Goal: Information Seeking & Learning: Check status

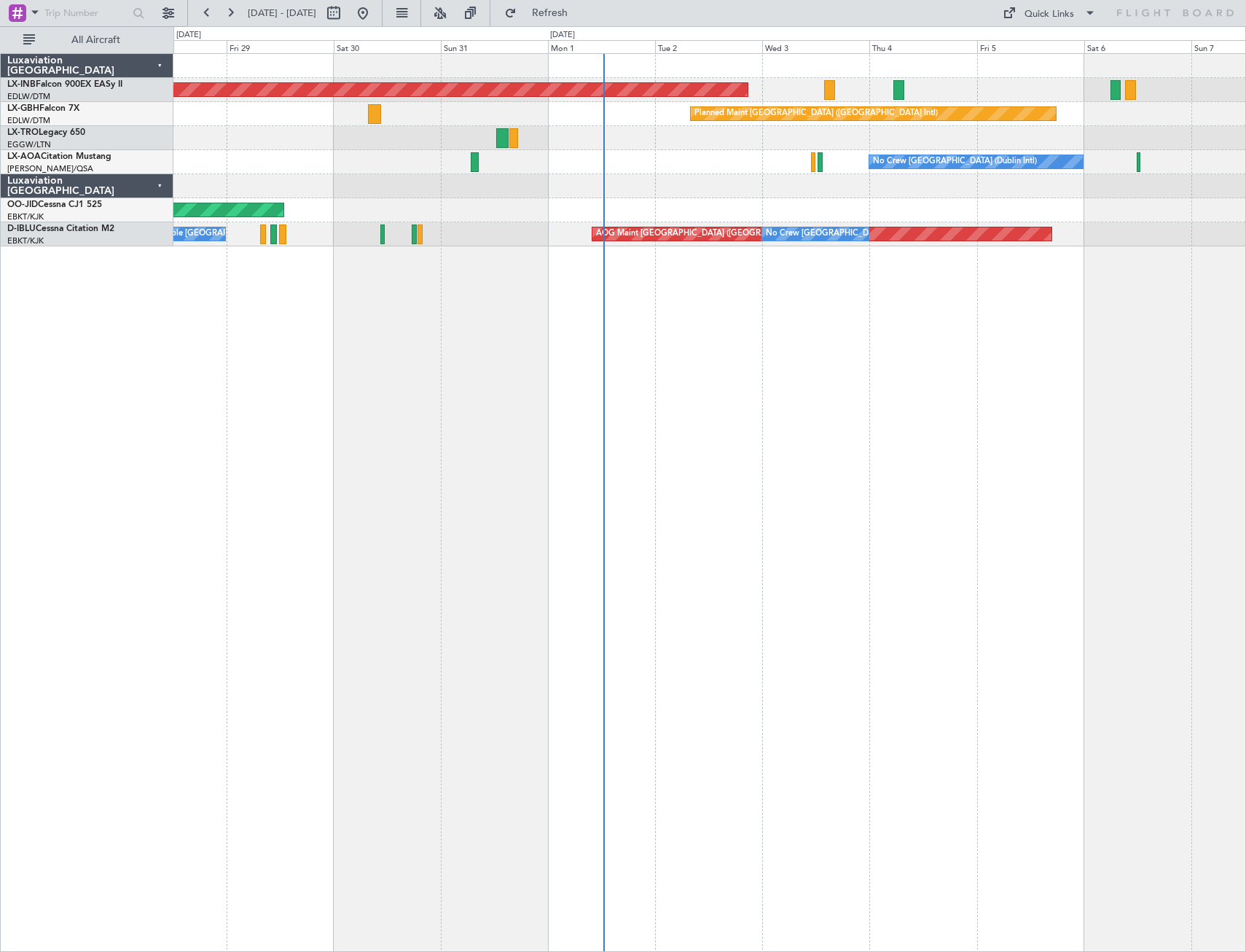
click at [577, 147] on div "Planned Maint Dusseldorf" at bounding box center [709, 138] width 1072 height 24
click at [230, 16] on button at bounding box center [230, 13] width 23 height 23
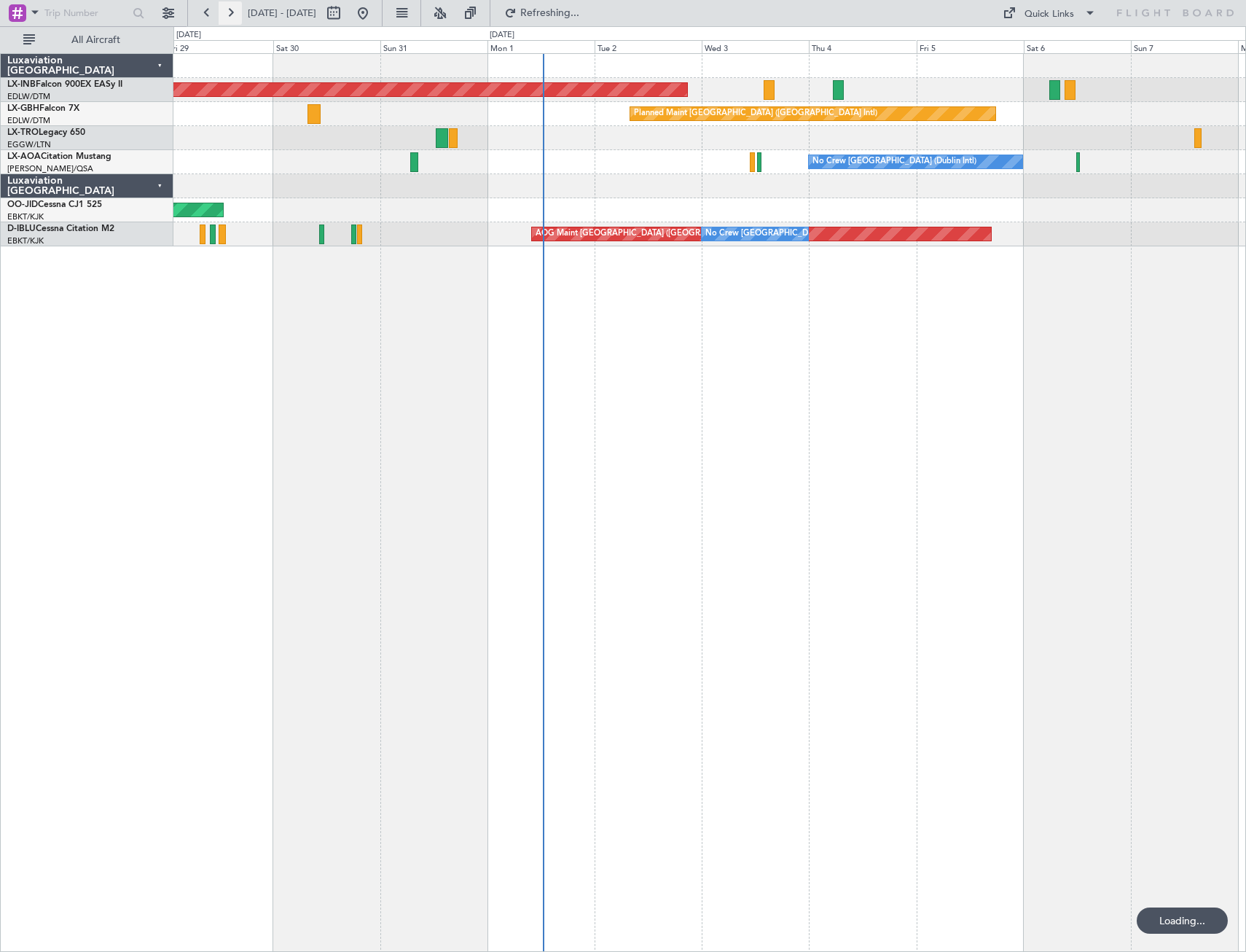
click at [228, 15] on button at bounding box center [230, 13] width 23 height 23
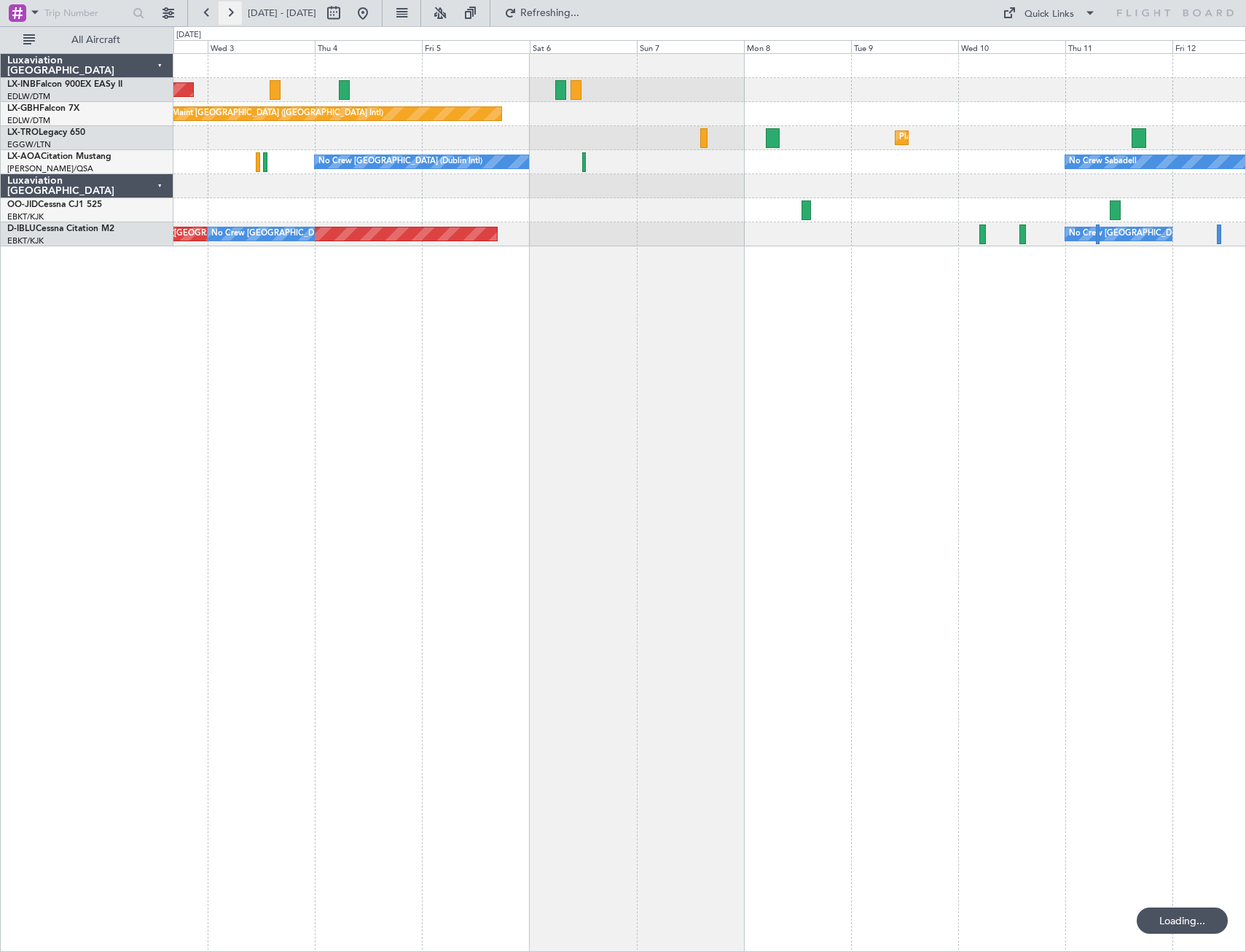
click at [228, 15] on button at bounding box center [230, 13] width 23 height 23
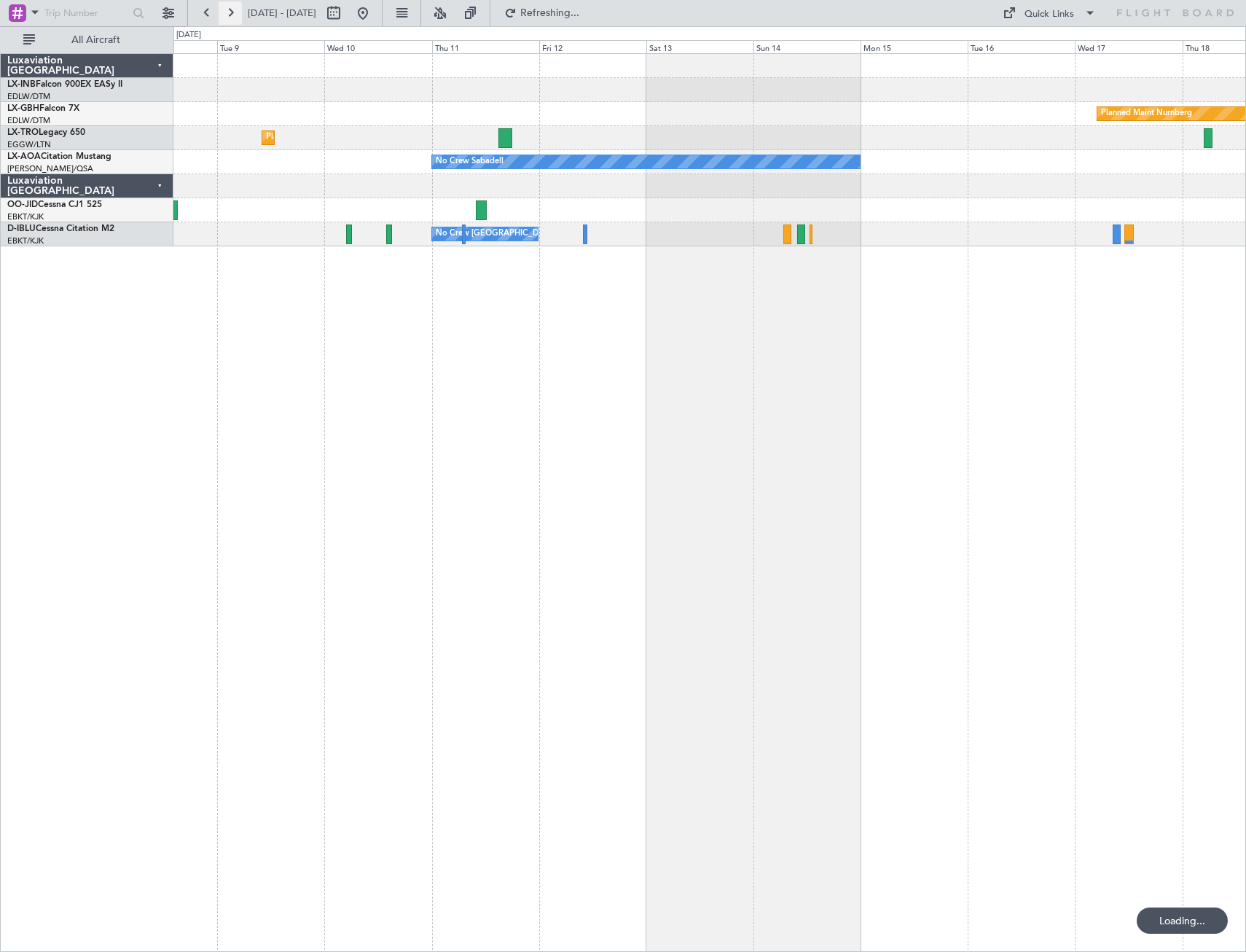
click at [228, 15] on button at bounding box center [230, 13] width 23 height 23
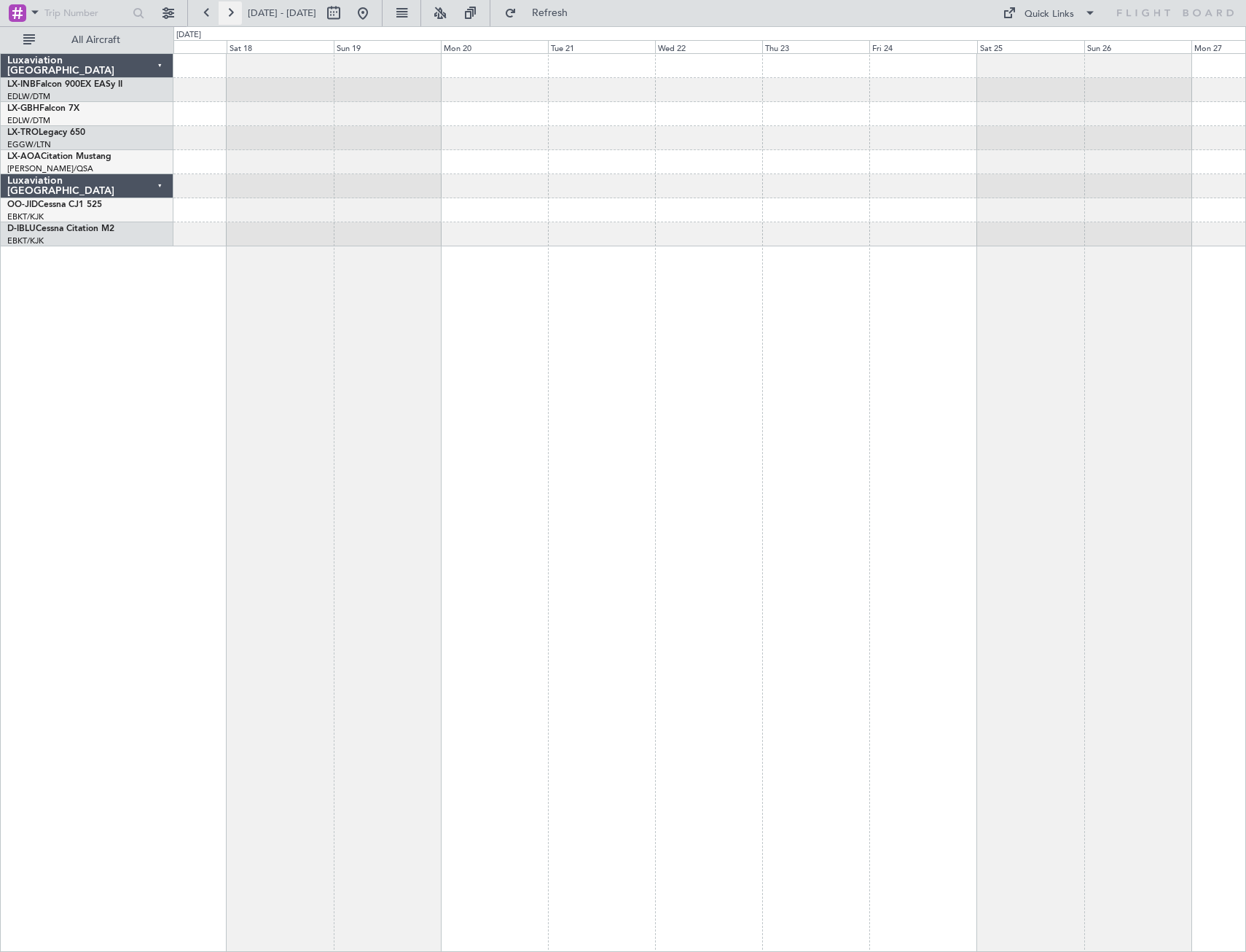
click at [228, 15] on button at bounding box center [230, 13] width 23 height 23
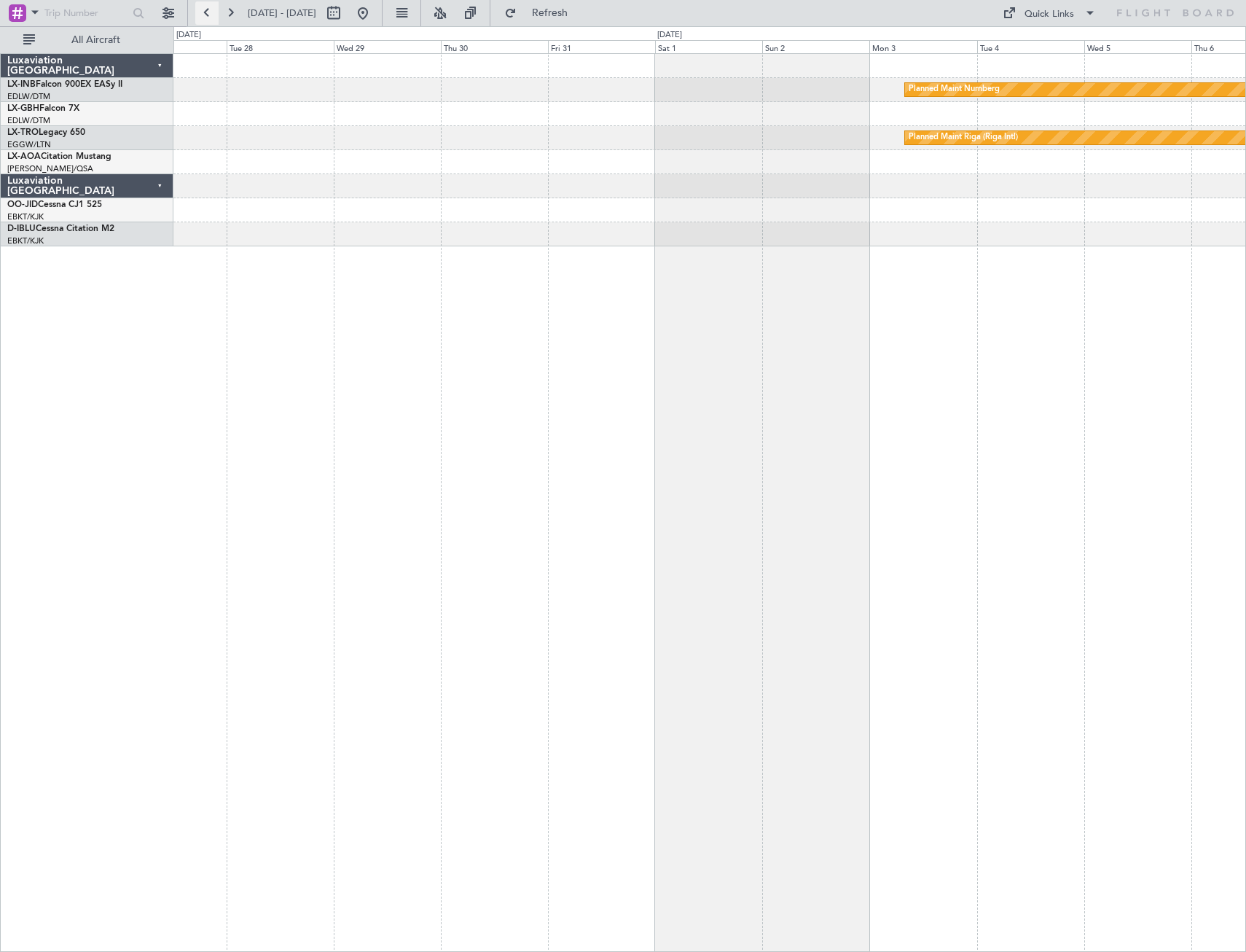
click at [204, 17] on button at bounding box center [207, 13] width 23 height 23
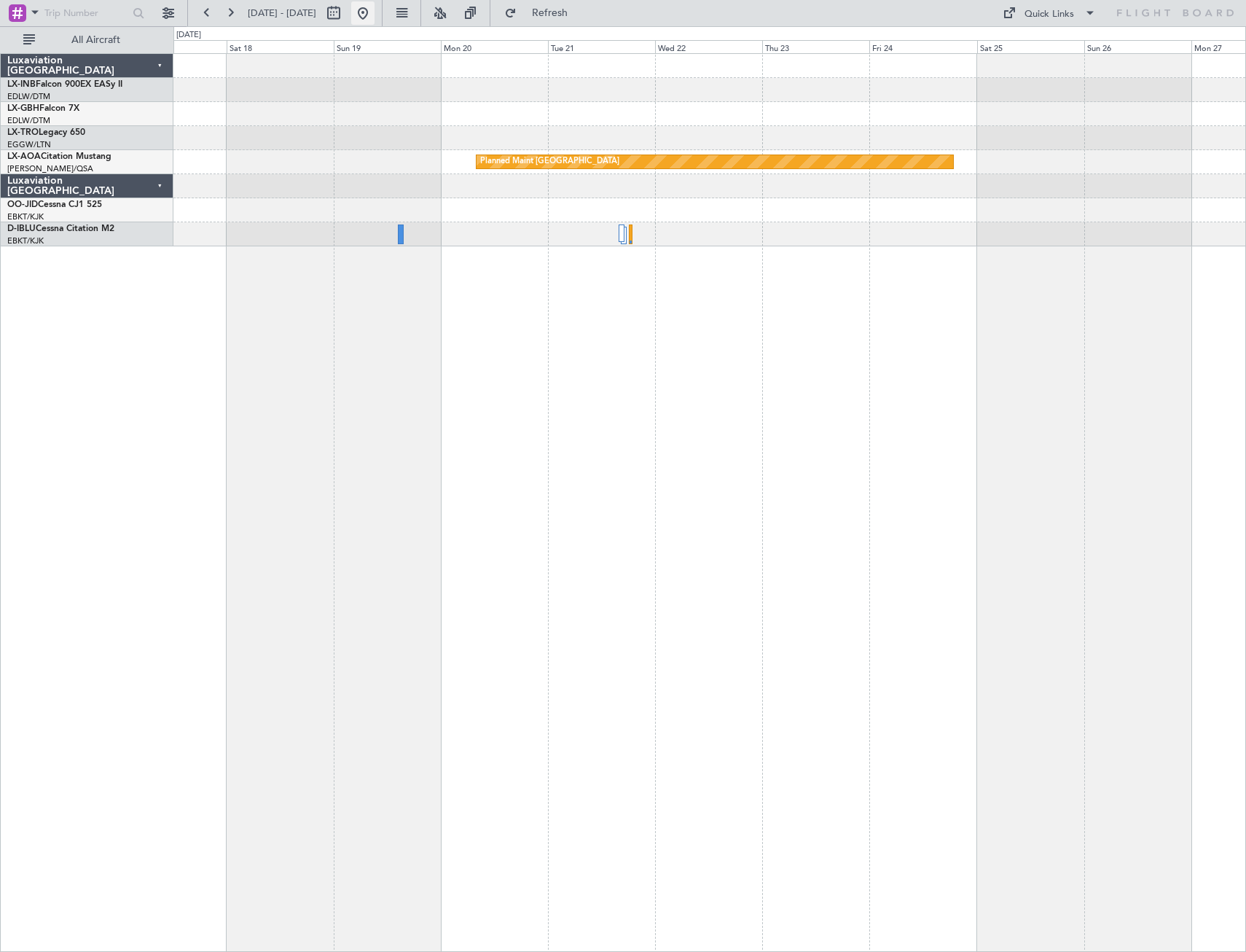
click at [375, 9] on button at bounding box center [362, 13] width 23 height 23
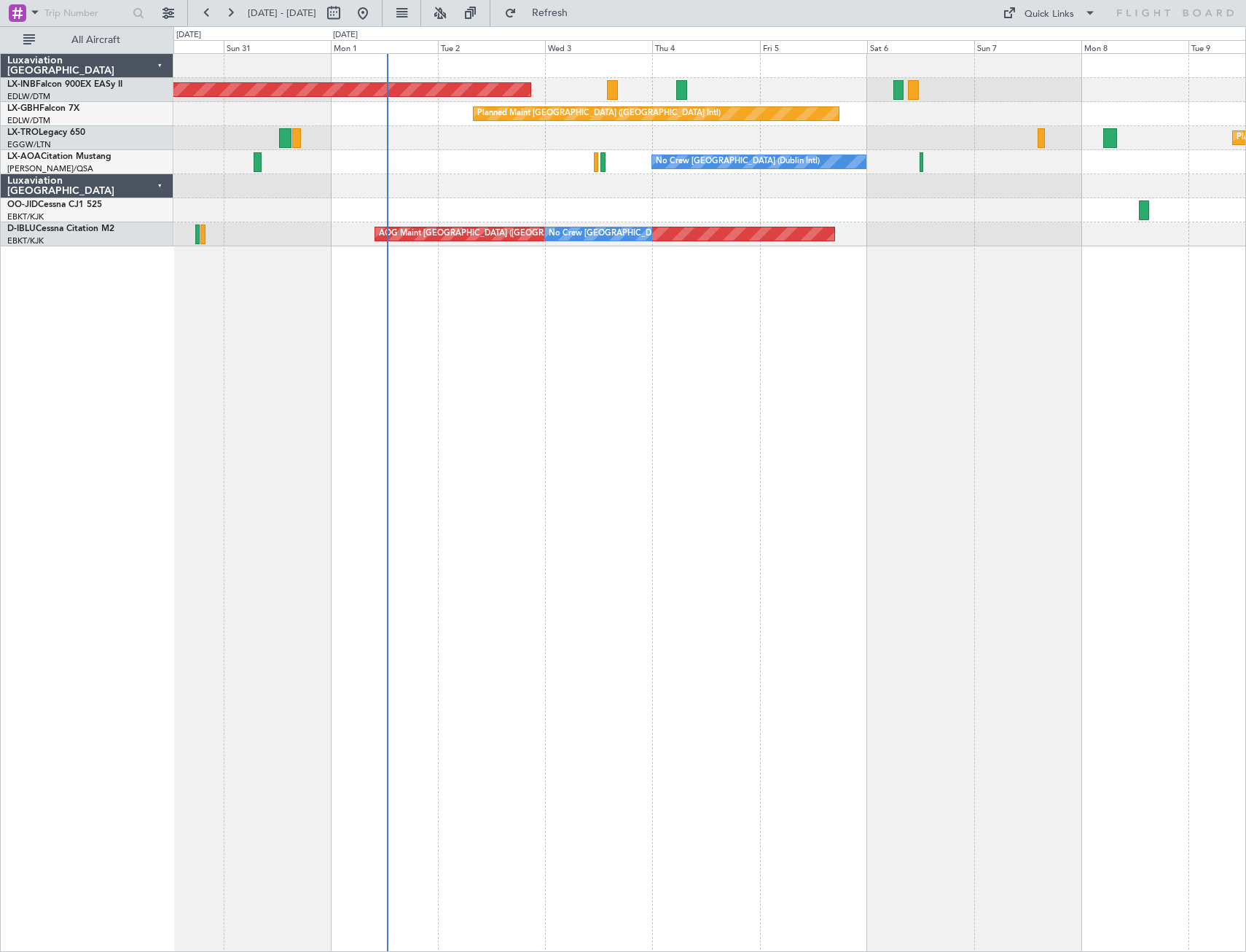
click at [679, 568] on div "Unplanned Maint [GEOGRAPHIC_DATA] (Al Maktoum Intl) Planned Maint [GEOGRAPHIC_D…" at bounding box center [710, 502] width 1073 height 898
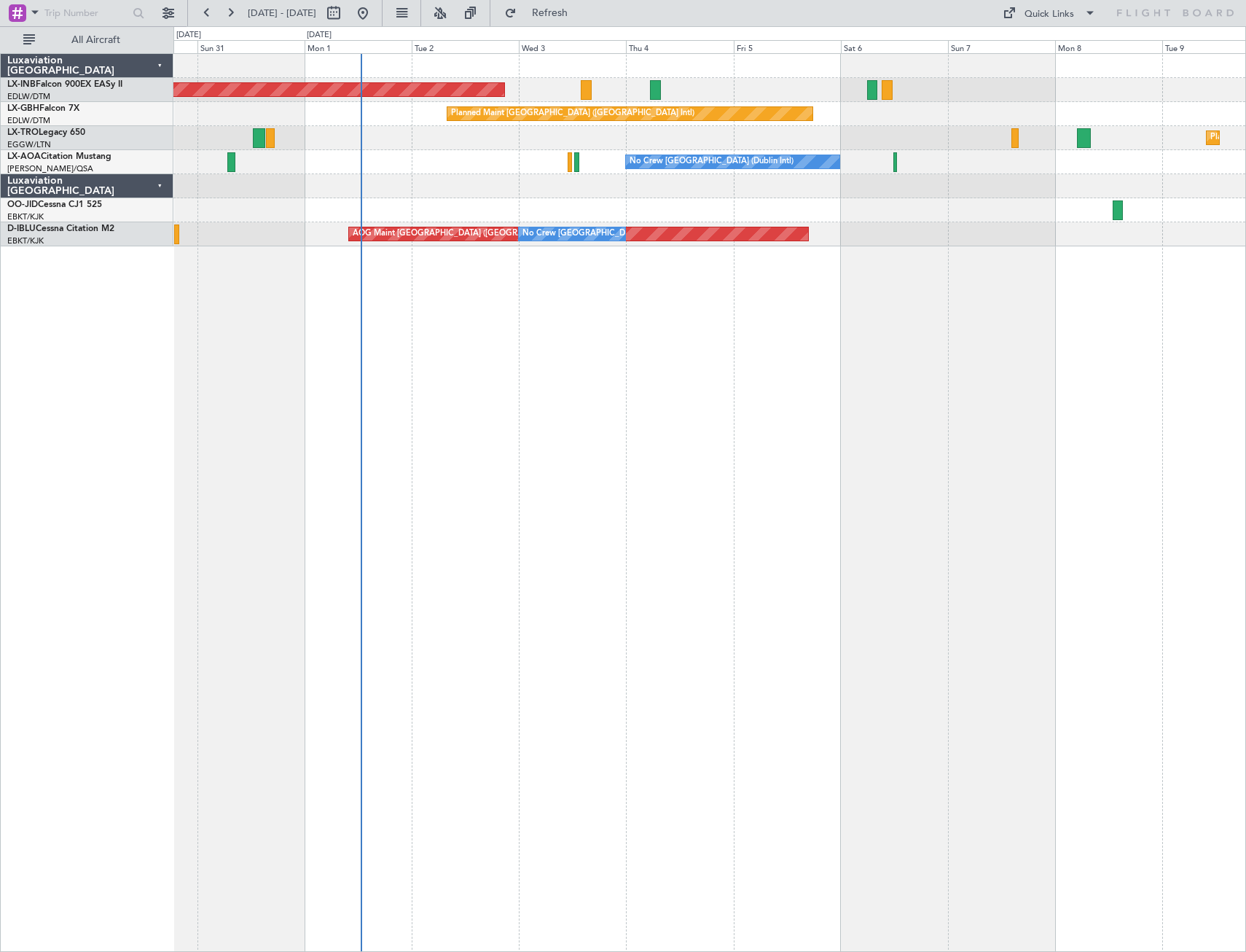
click at [507, 219] on div "Planned Maint Kortrijk-[GEOGRAPHIC_DATA] AOG Maint [GEOGRAPHIC_DATA]-[GEOGRAPHI…" at bounding box center [709, 210] width 1072 height 24
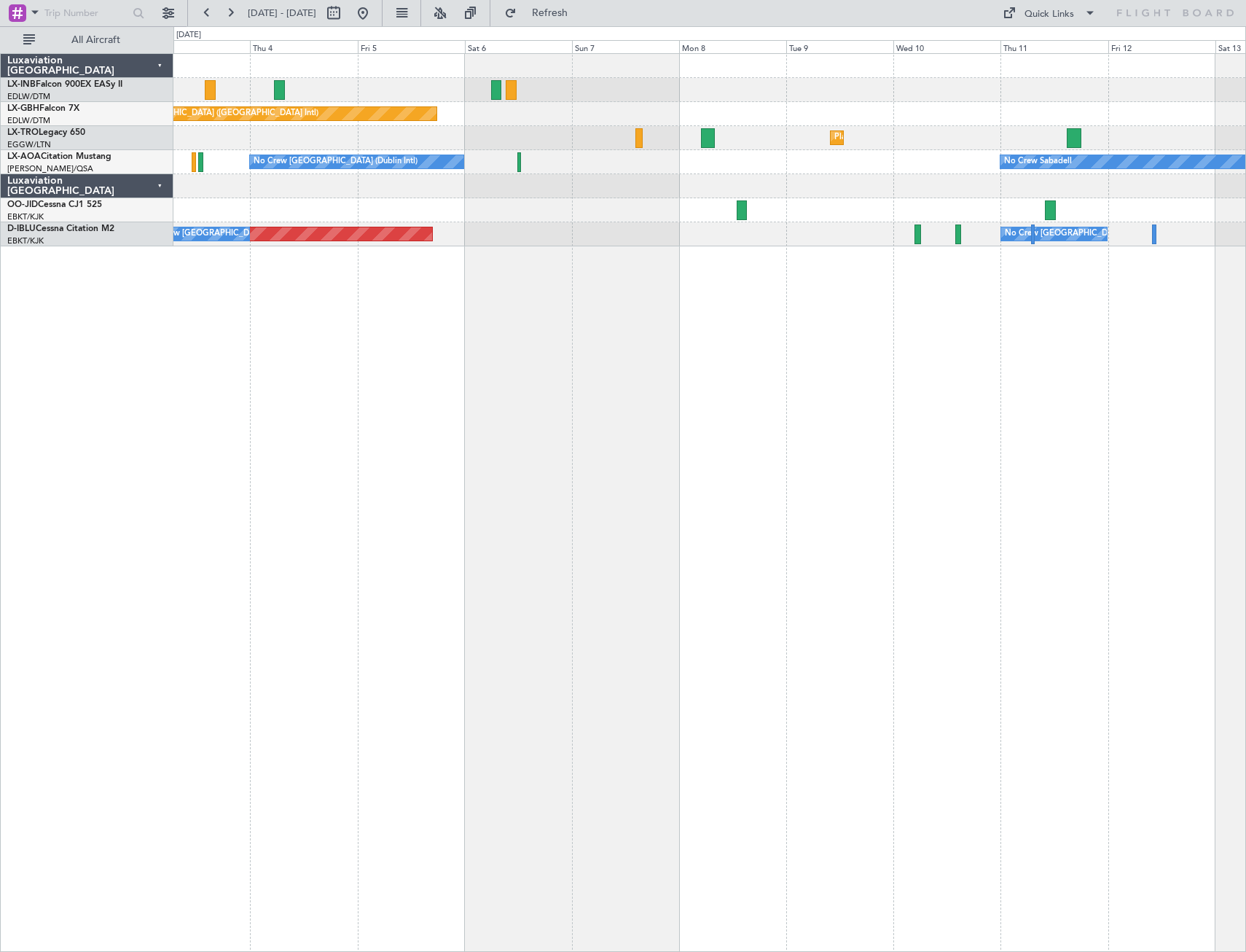
click at [374, 254] on div "Unplanned Maint [GEOGRAPHIC_DATA] (Al Maktoum Intl) Planned Maint [GEOGRAPHIC_D…" at bounding box center [710, 502] width 1073 height 898
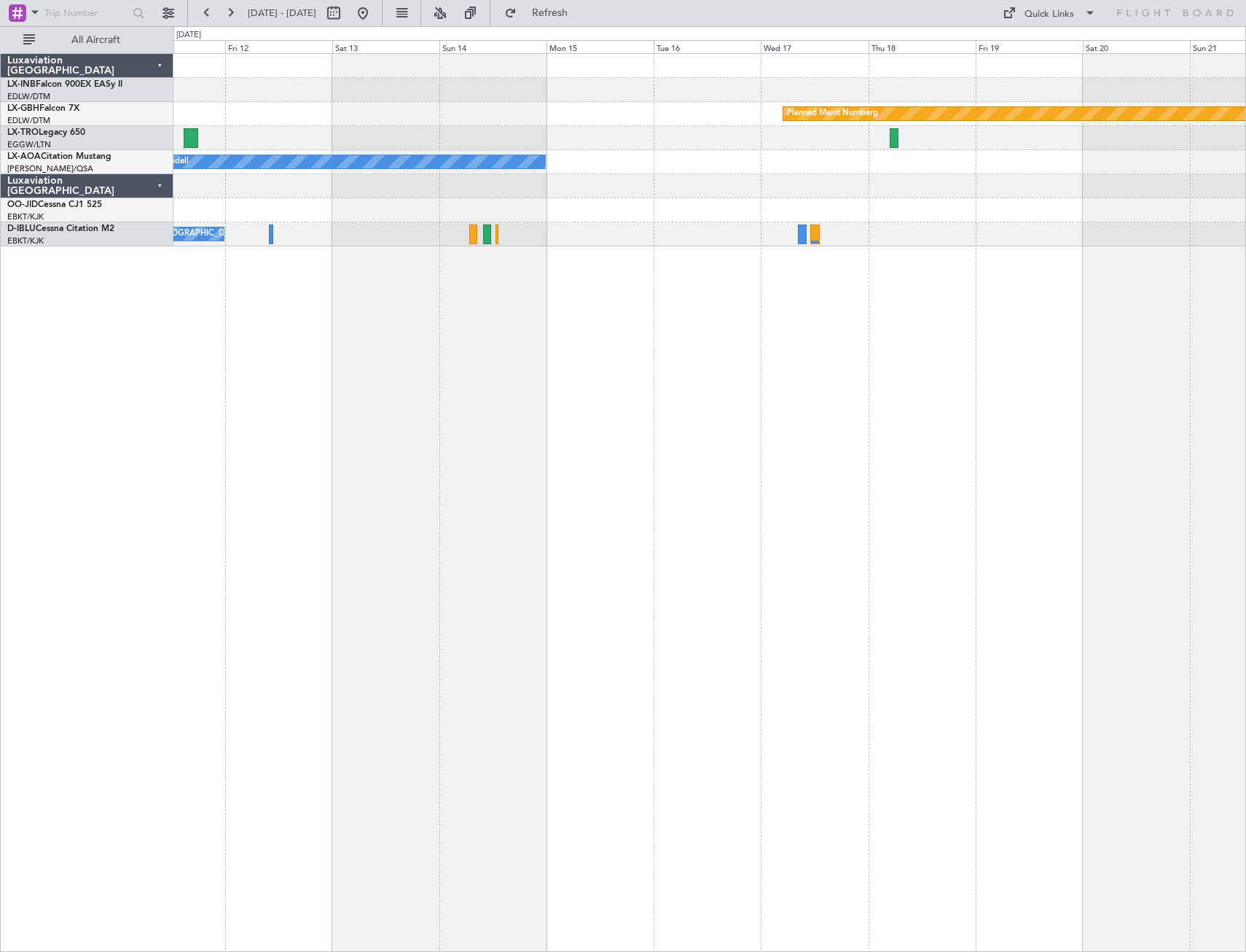
click at [1063, 451] on div "Planned Maint Nurnberg Planned [GEOGRAPHIC_DATA] No Crew Sabadell No Crew [GEOG…" at bounding box center [710, 502] width 1073 height 898
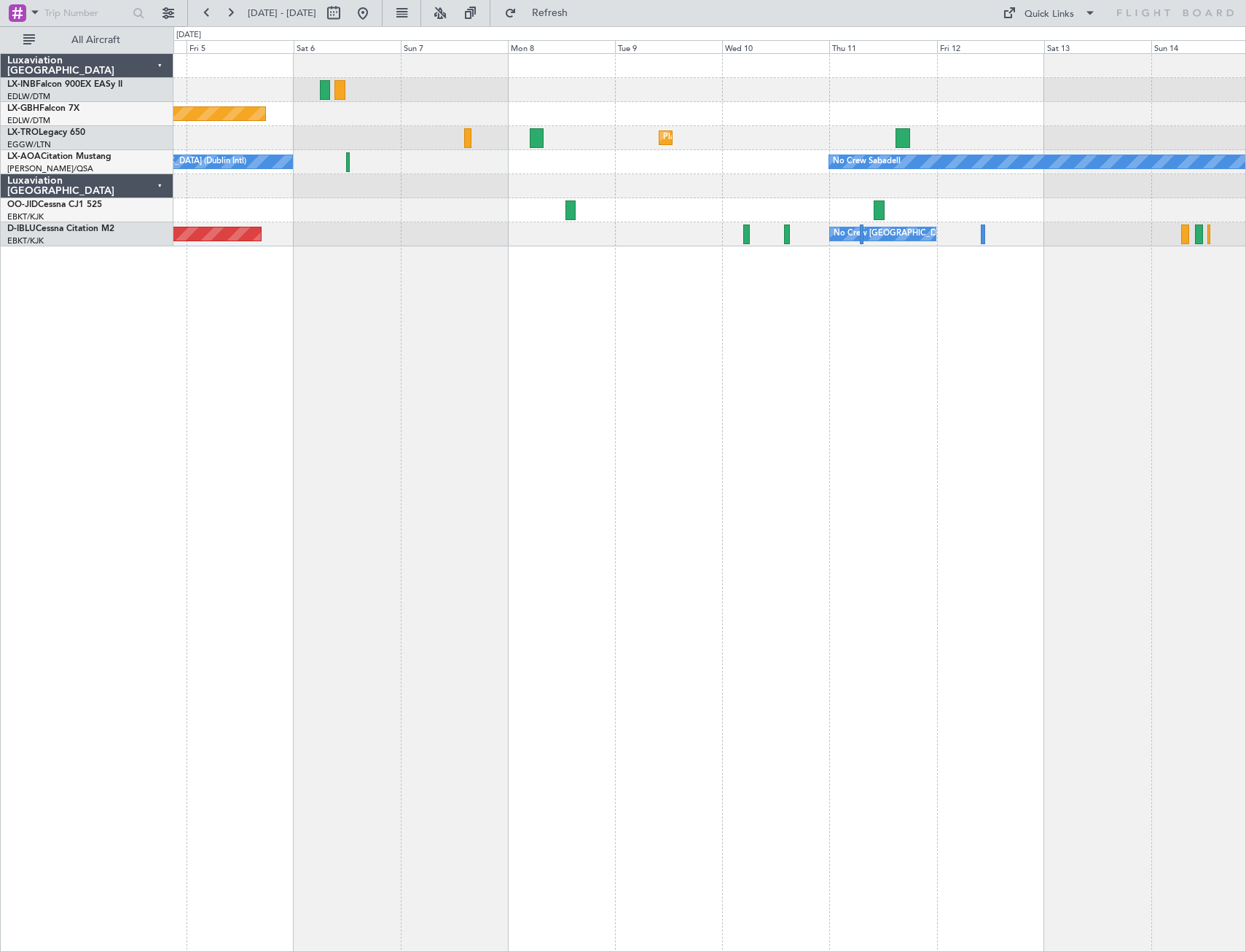
click at [796, 475] on div "Unplanned Maint [GEOGRAPHIC_DATA] (Al Maktoum Intl) Planned Maint [GEOGRAPHIC_D…" at bounding box center [710, 502] width 1073 height 898
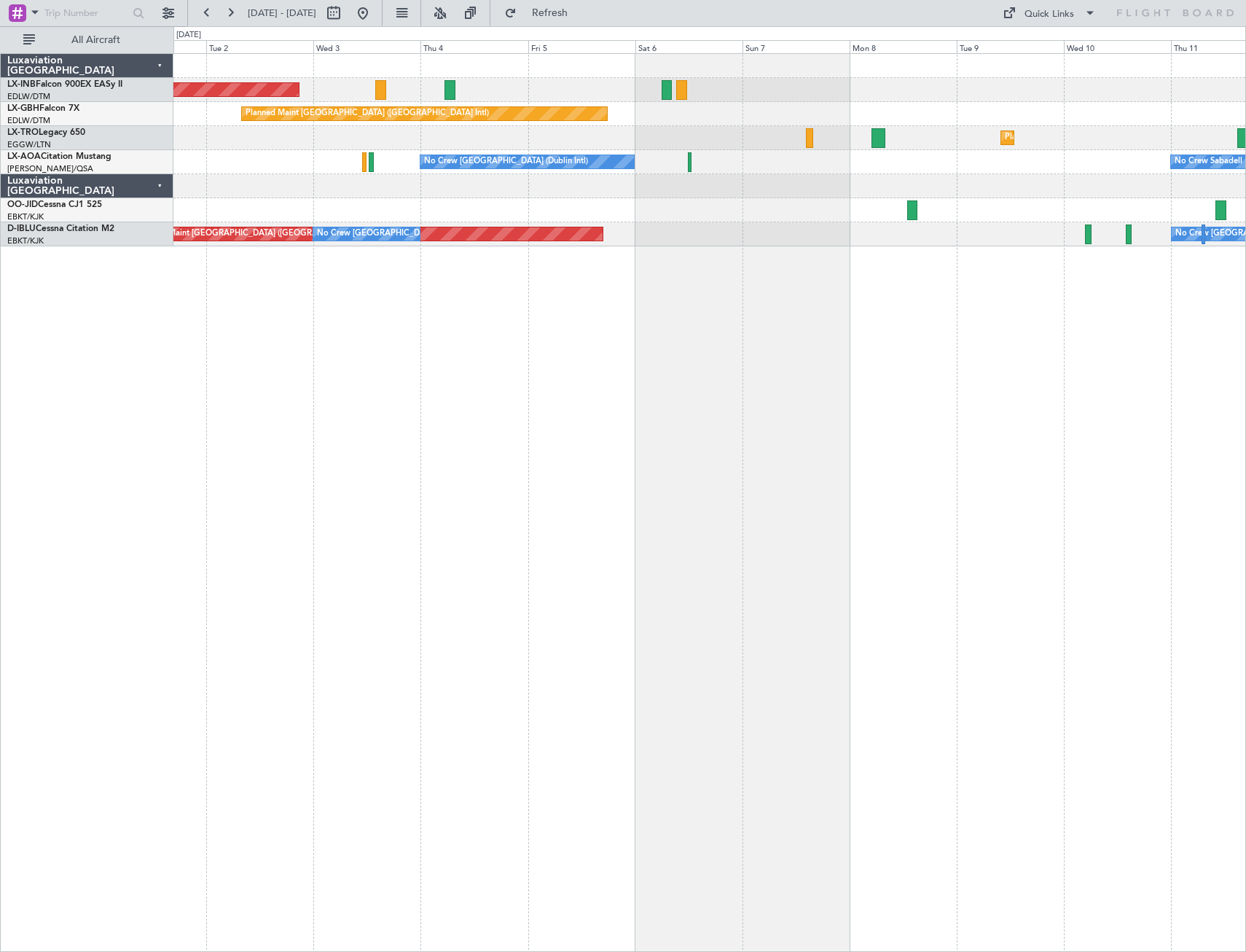
click at [258, 465] on div "Unplanned Maint [GEOGRAPHIC_DATA] (Al Maktoum Intl) Planned Maint [GEOGRAPHIC_D…" at bounding box center [710, 502] width 1073 height 898
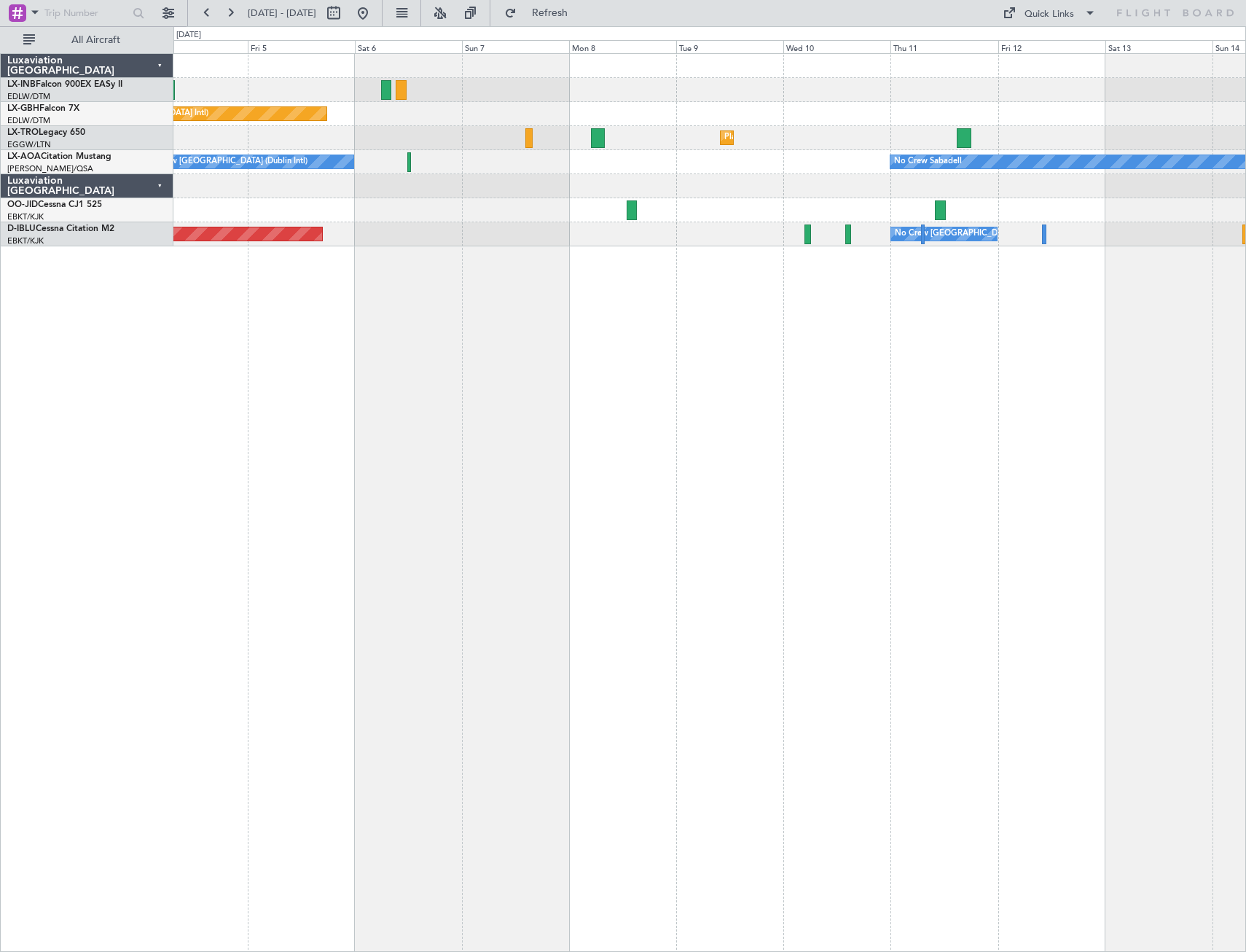
click at [759, 493] on div "Unplanned Maint [GEOGRAPHIC_DATA] (Al Maktoum Intl) Planned Maint [GEOGRAPHIC_D…" at bounding box center [710, 502] width 1073 height 898
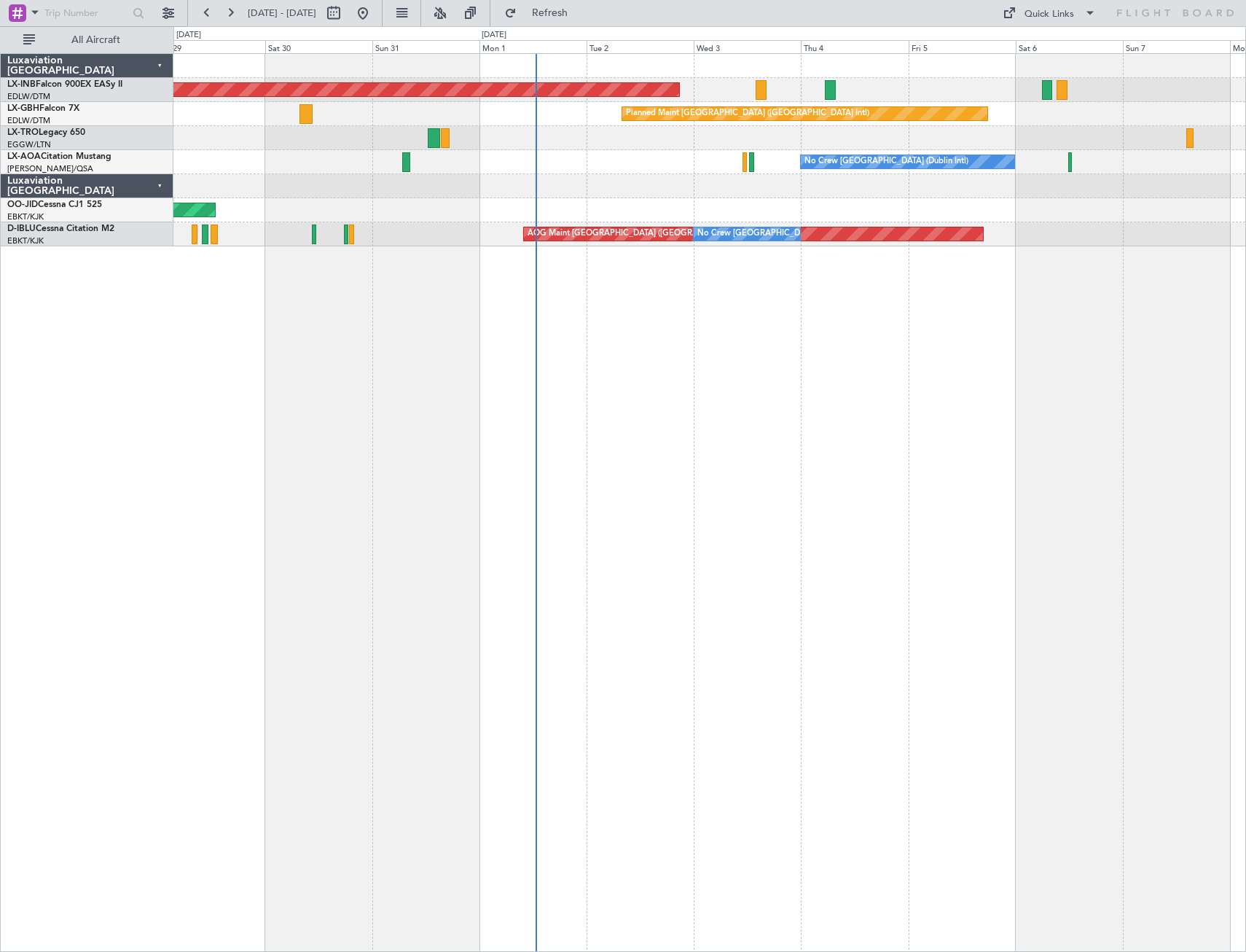
click at [898, 515] on div "Unplanned Maint [GEOGRAPHIC_DATA] (Al Maktoum Intl) Planned Maint [GEOGRAPHIC_D…" at bounding box center [710, 502] width 1073 height 898
click at [85, 228] on link "D-IBLU Cessna Citation M2" at bounding box center [61, 229] width 107 height 9
